Goal: Find specific page/section: Find specific page/section

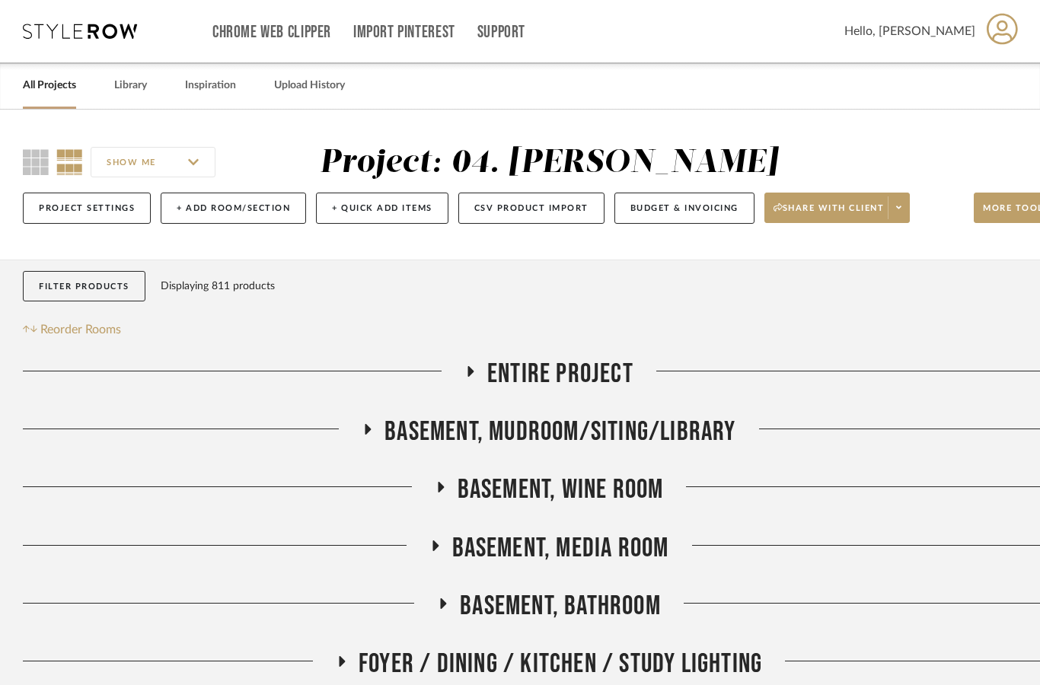
click at [29, 94] on link "All Projects" at bounding box center [49, 85] width 53 height 21
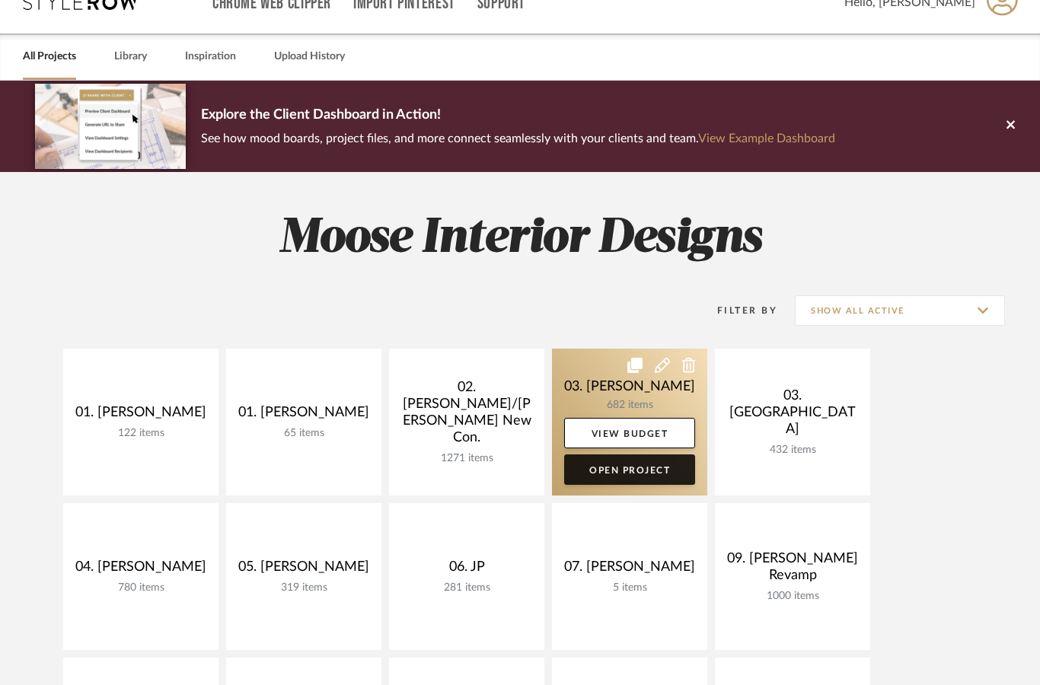
scroll to position [29, 0]
click at [665, 470] on link "Open Project" at bounding box center [629, 469] width 131 height 30
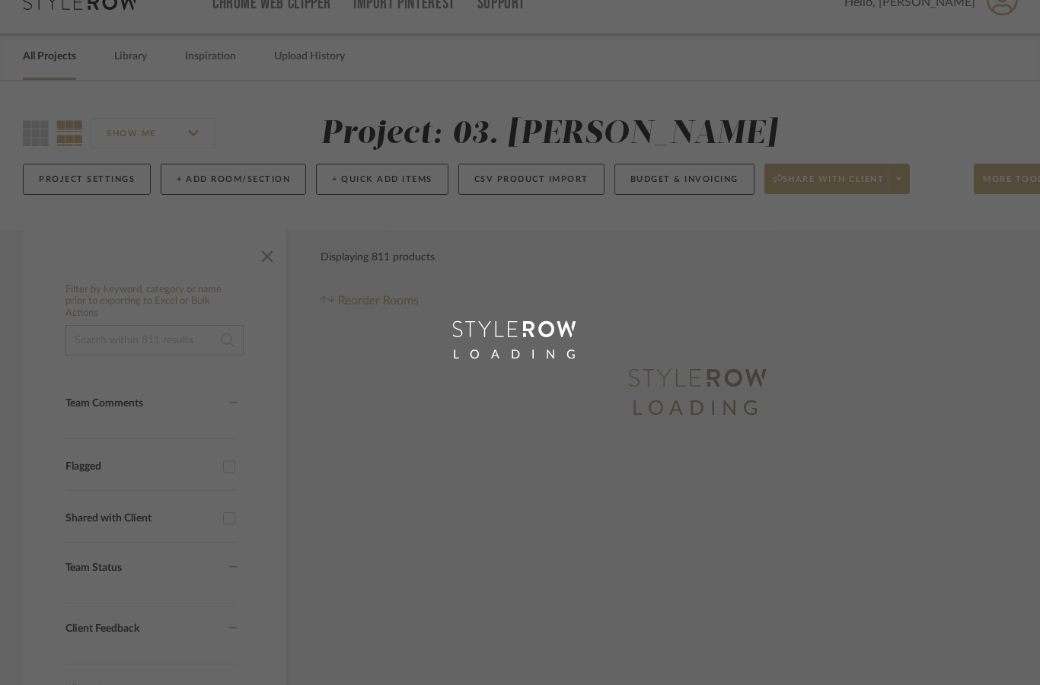
scroll to position [90, 0]
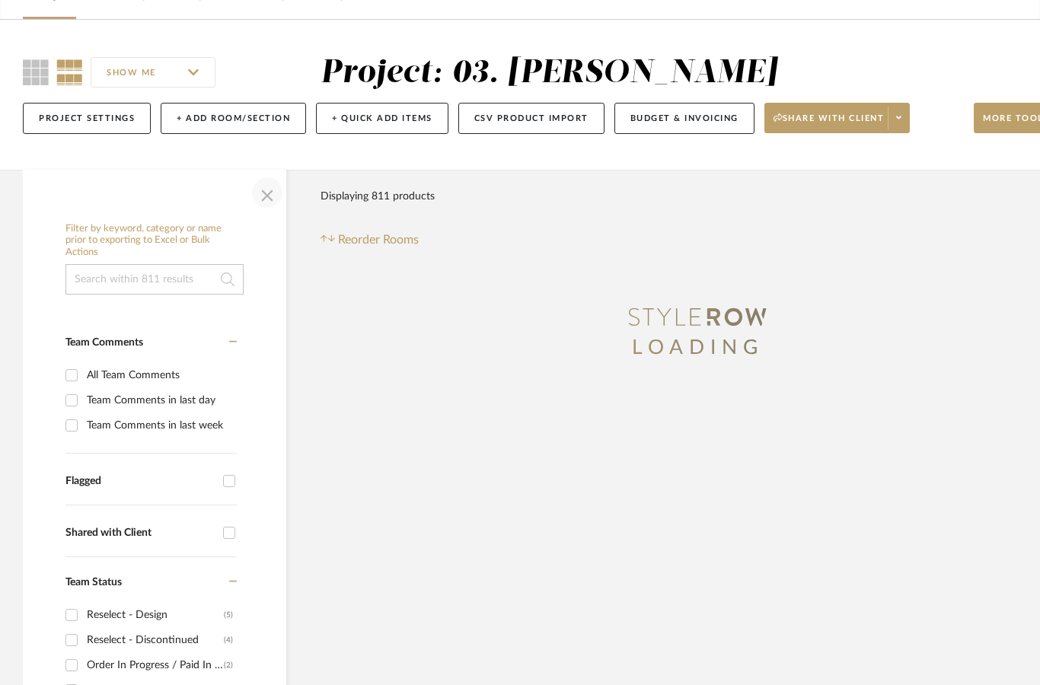
click at [265, 198] on span "button" at bounding box center [267, 192] width 37 height 37
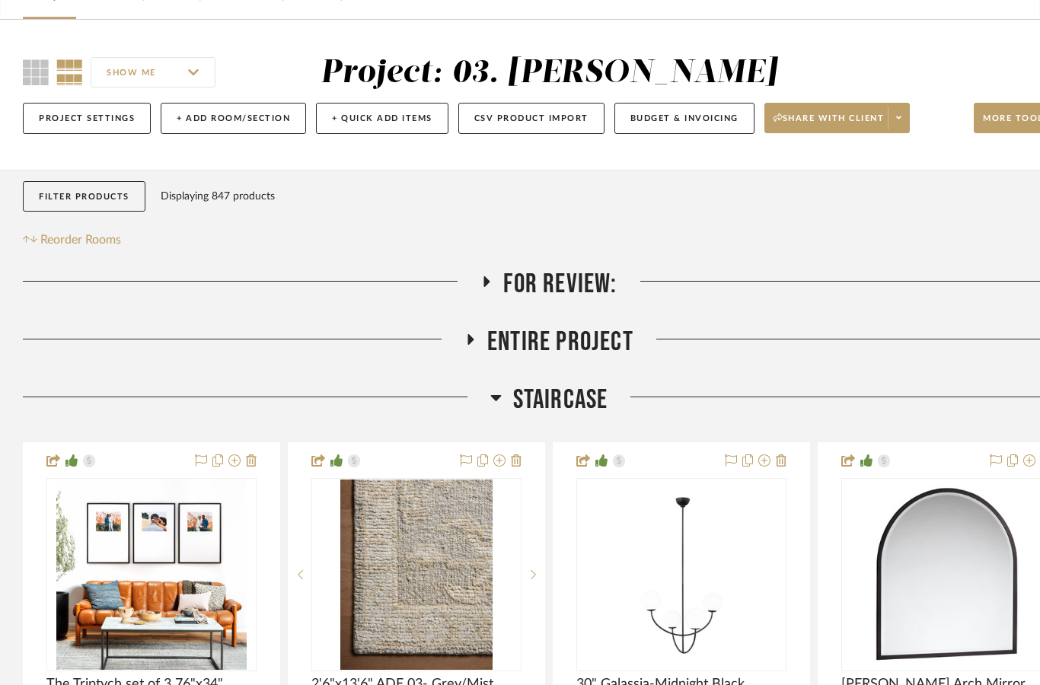
click at [579, 402] on span "Staircase" at bounding box center [560, 400] width 95 height 33
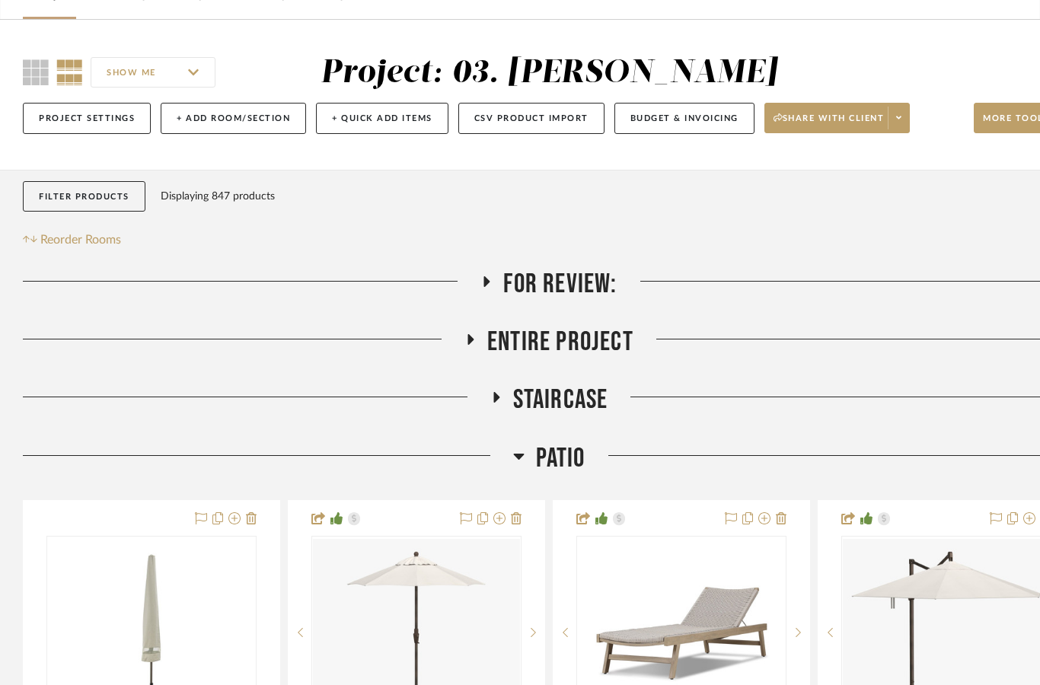
click at [569, 451] on span "Patio" at bounding box center [560, 458] width 49 height 33
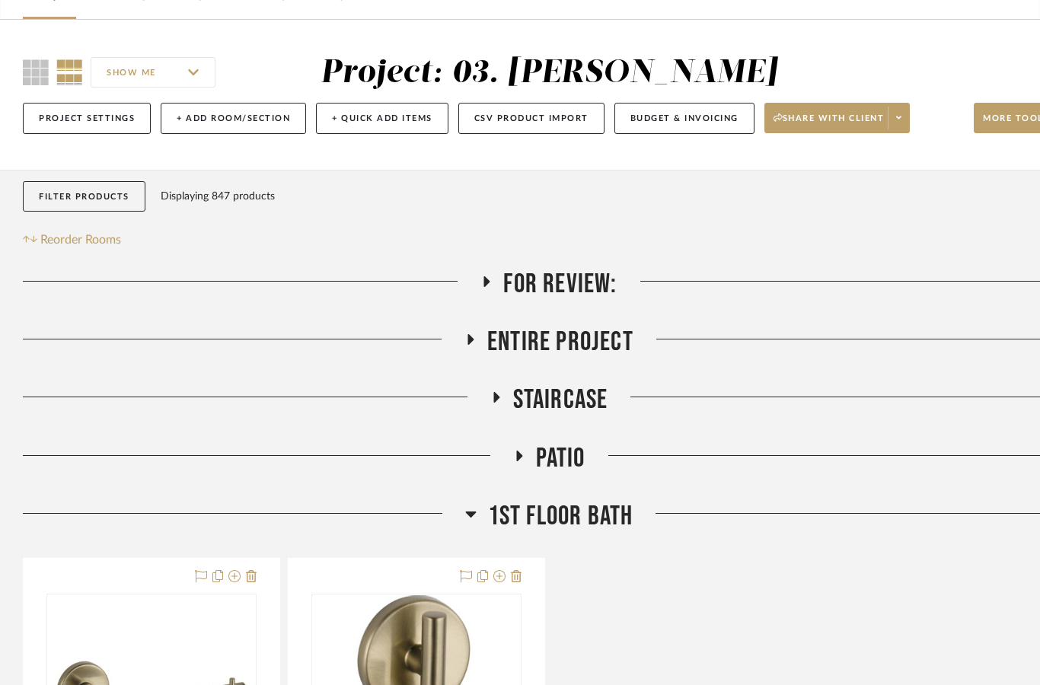
click at [569, 523] on span "1st floor bath" at bounding box center [560, 516] width 145 height 33
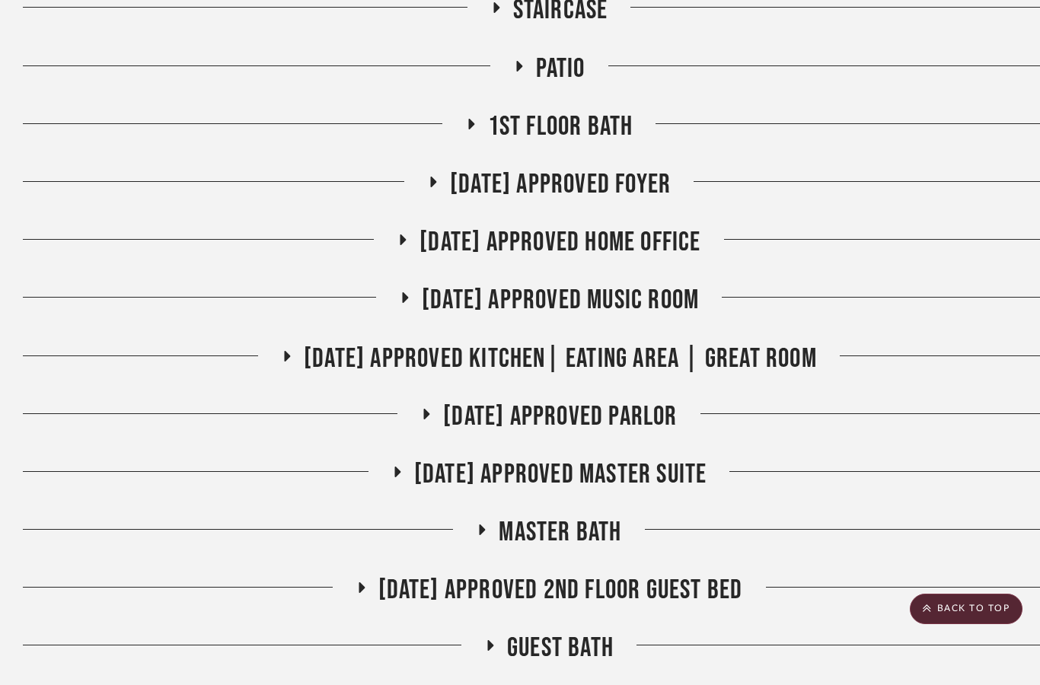
scroll to position [478, 0]
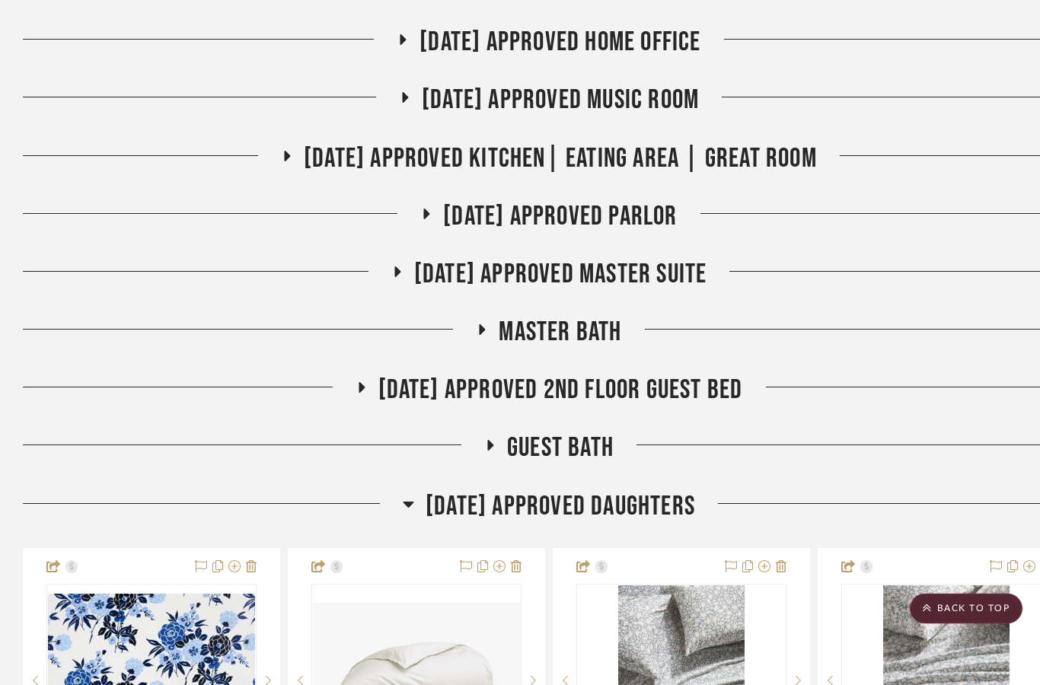
click at [676, 503] on span "07.02.25 Approved Daughters" at bounding box center [560, 507] width 269 height 33
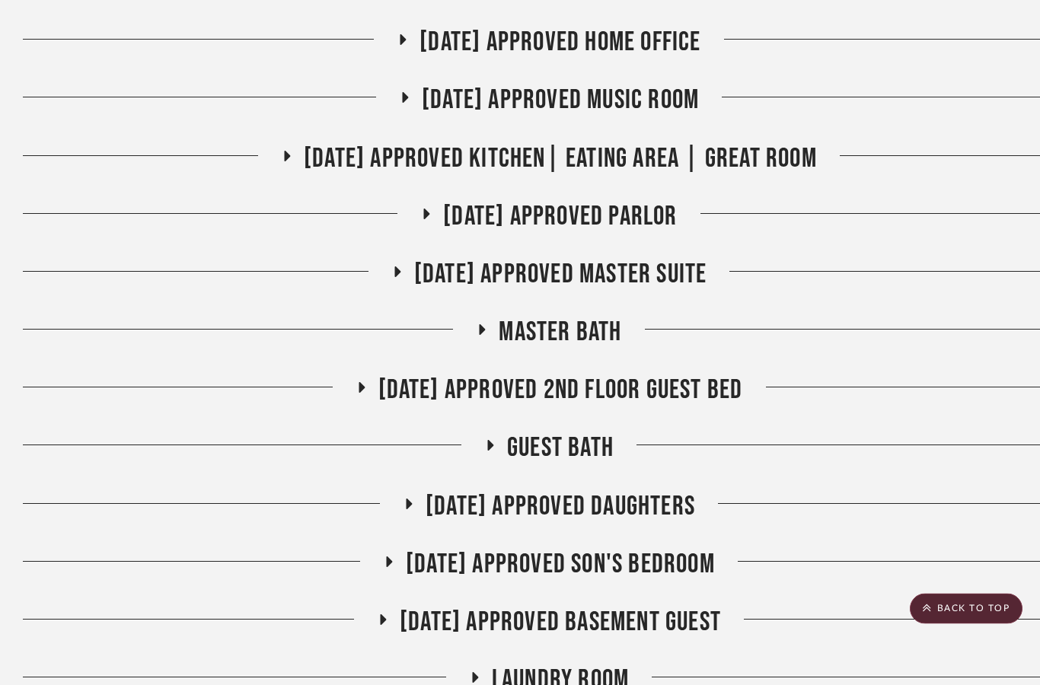
scroll to position [680, 0]
click at [664, 563] on span "07.02.25 Approved Son's Bedroom" at bounding box center [560, 564] width 309 height 33
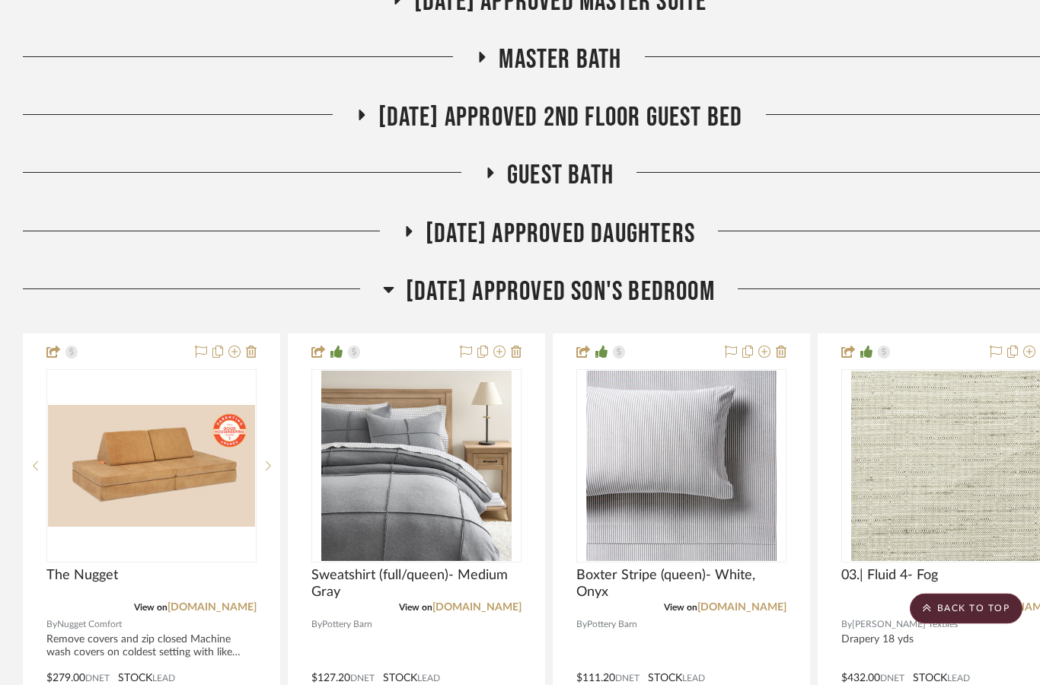
scroll to position [996, 0]
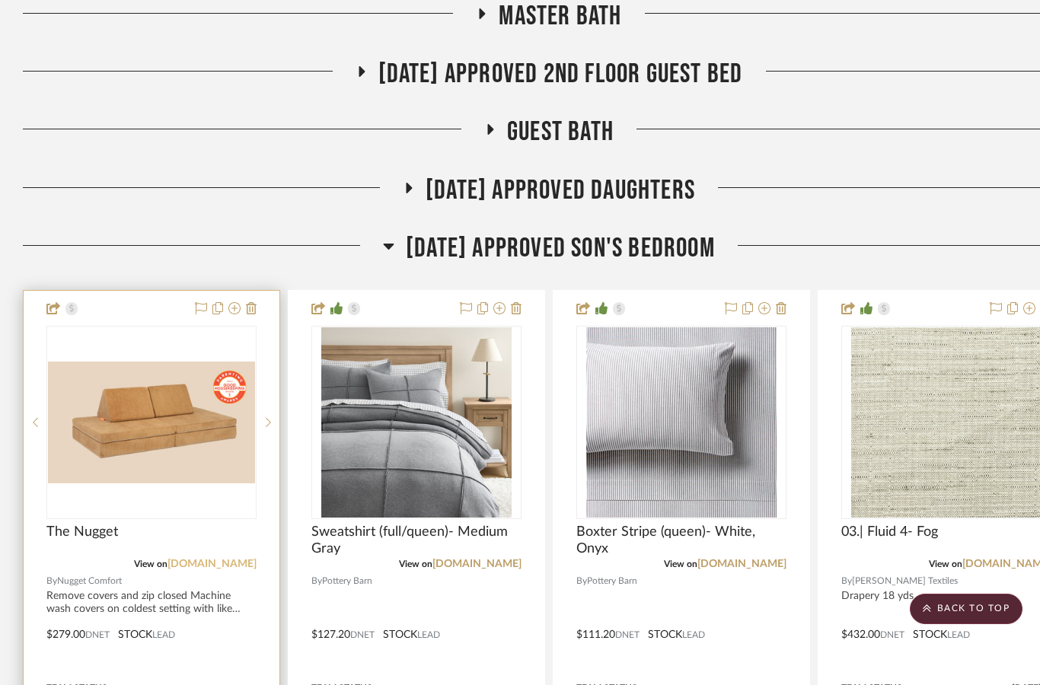
click at [197, 563] on link "nuggetcomfort.com" at bounding box center [211, 564] width 89 height 11
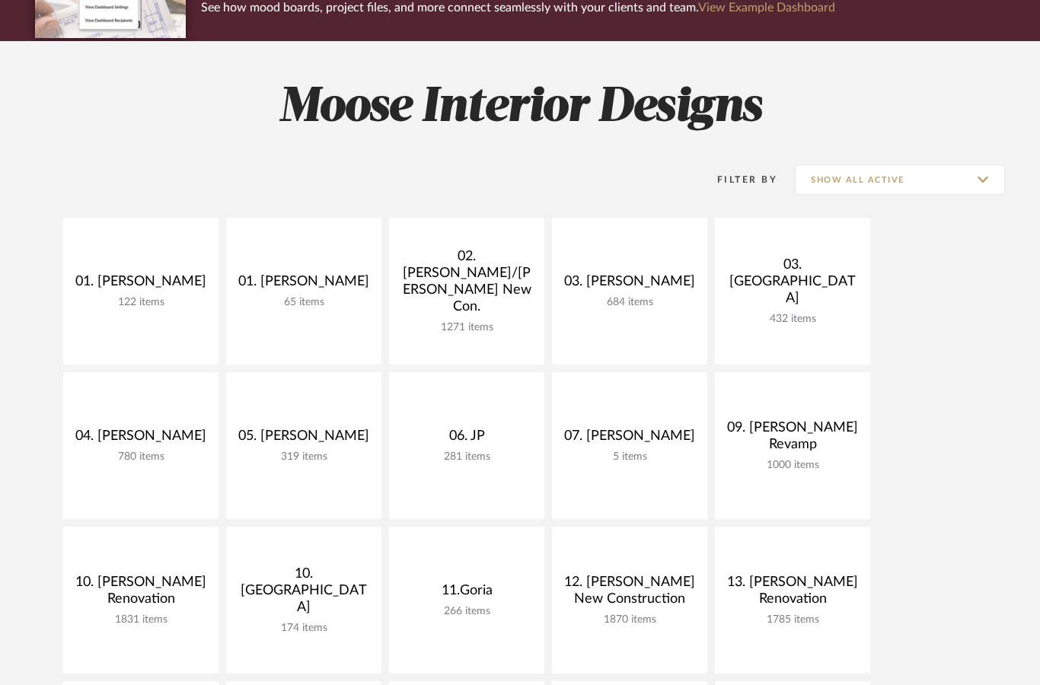
scroll to position [160, 0]
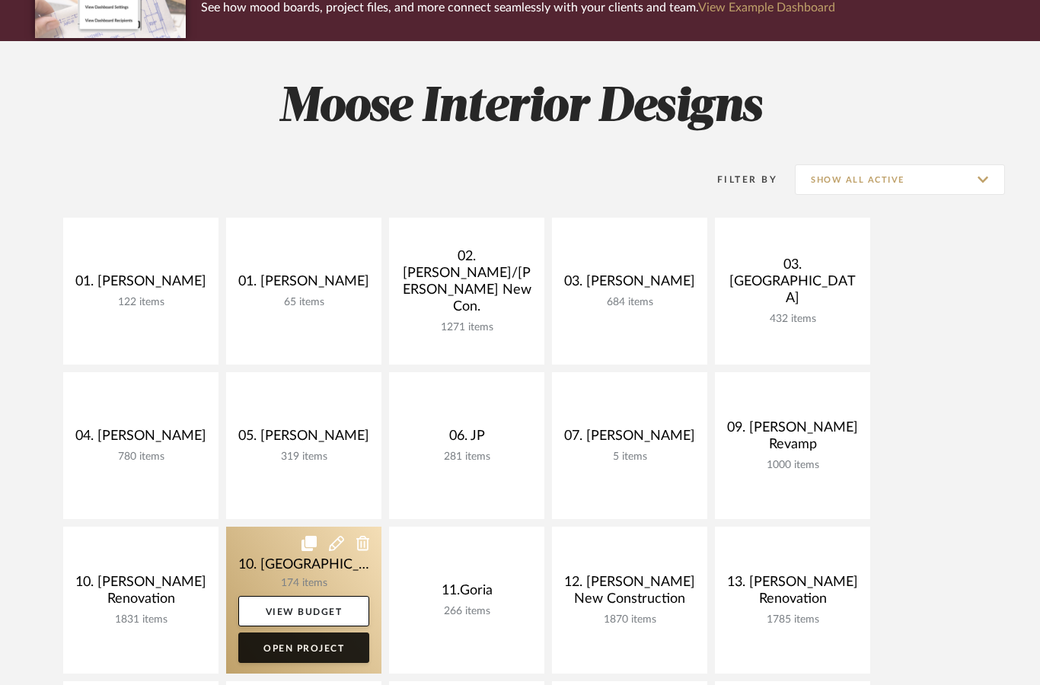
click at [341, 647] on link "Open Project" at bounding box center [303, 648] width 131 height 30
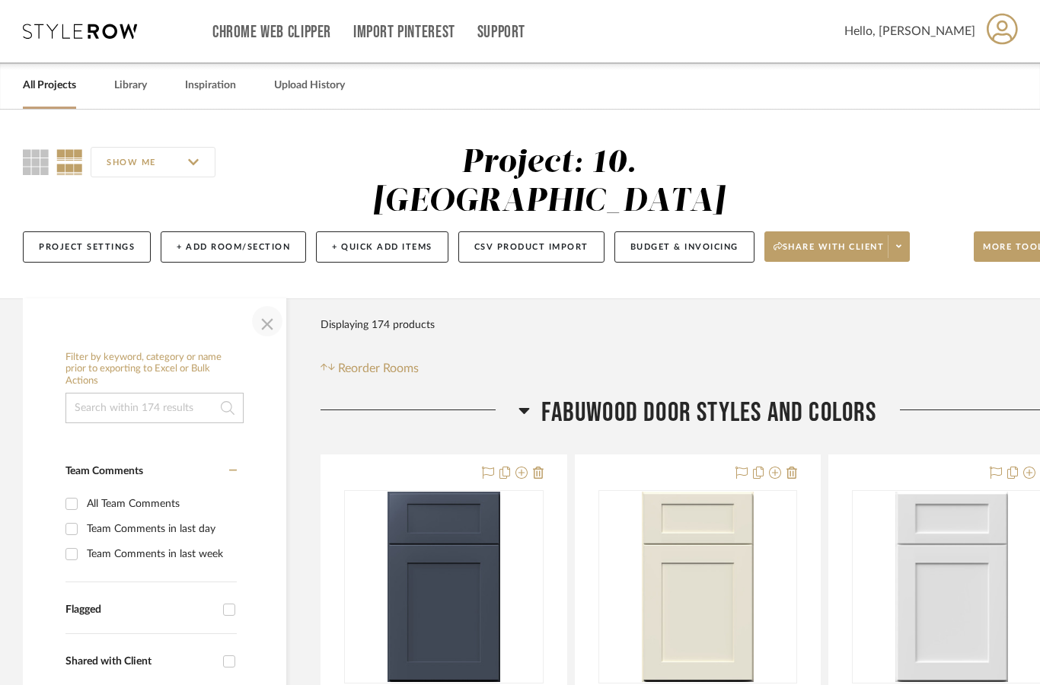
click at [272, 303] on span "button" at bounding box center [267, 321] width 37 height 37
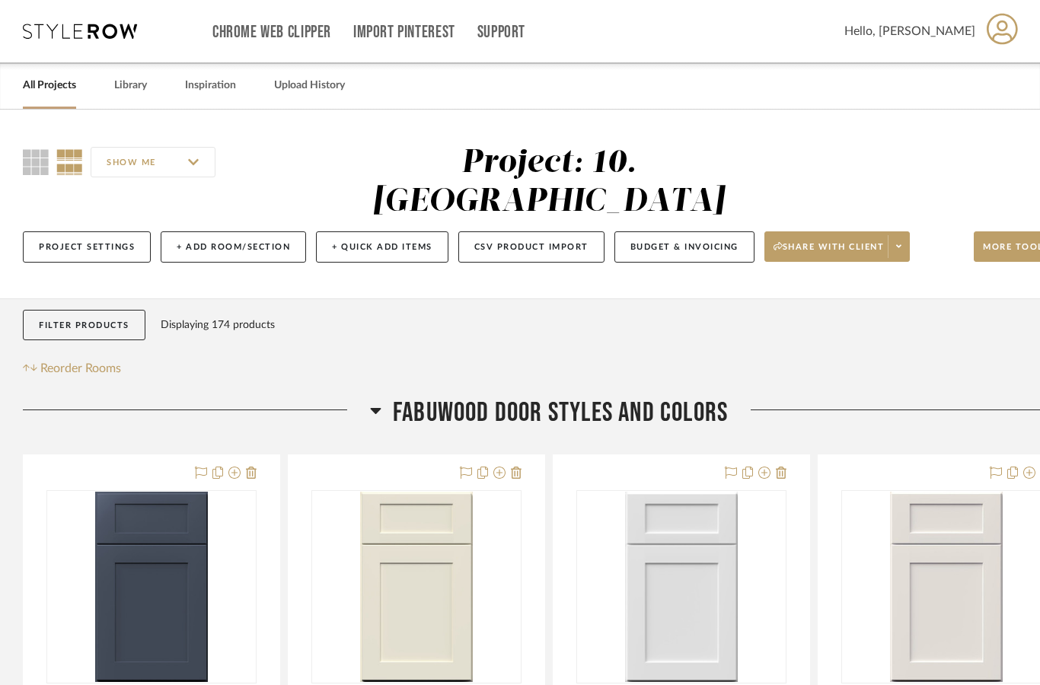
click at [660, 310] on div "Filter Products Displaying 174 products Reorder Rooms" at bounding box center [549, 344] width 1052 height 69
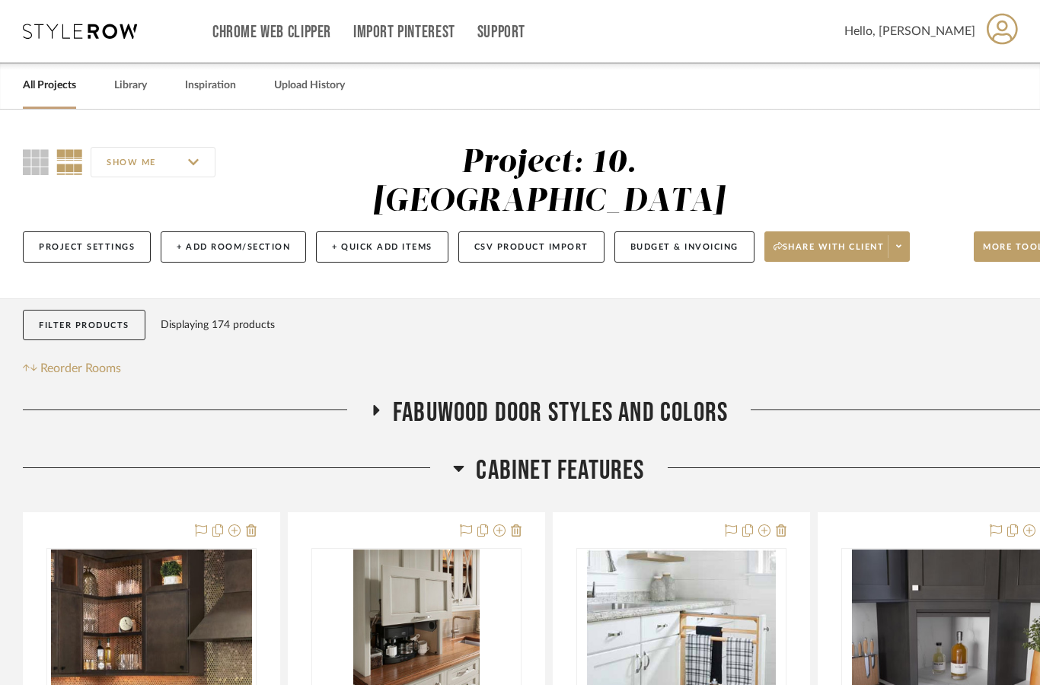
click at [47, 85] on link "All Projects" at bounding box center [49, 85] width 53 height 21
